Goal: Task Accomplishment & Management: Complete application form

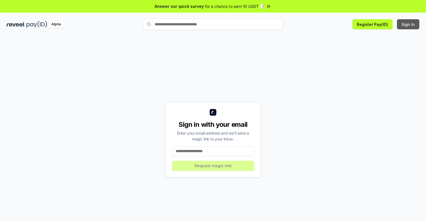
click at [408, 24] on button "Sign In" at bounding box center [408, 24] width 22 height 10
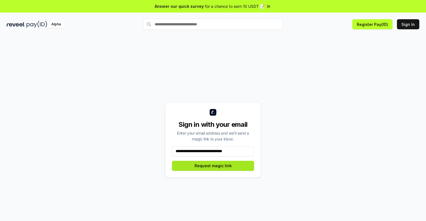
type input "**********"
click at [213, 166] on button "Request magic link" at bounding box center [213, 166] width 82 height 10
